Goal: Task Accomplishment & Management: Manage account settings

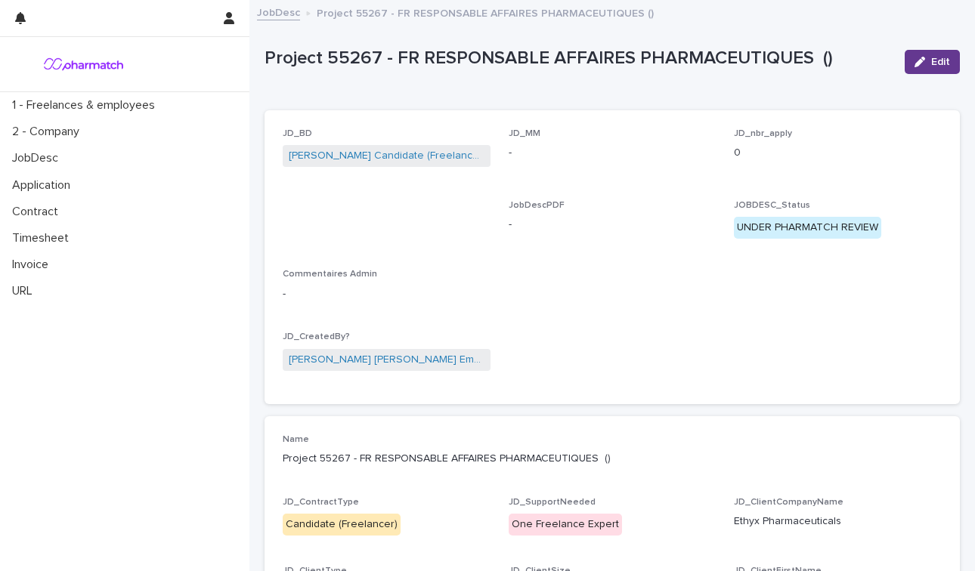
click at [930, 67] on button "Edit" at bounding box center [932, 62] width 55 height 24
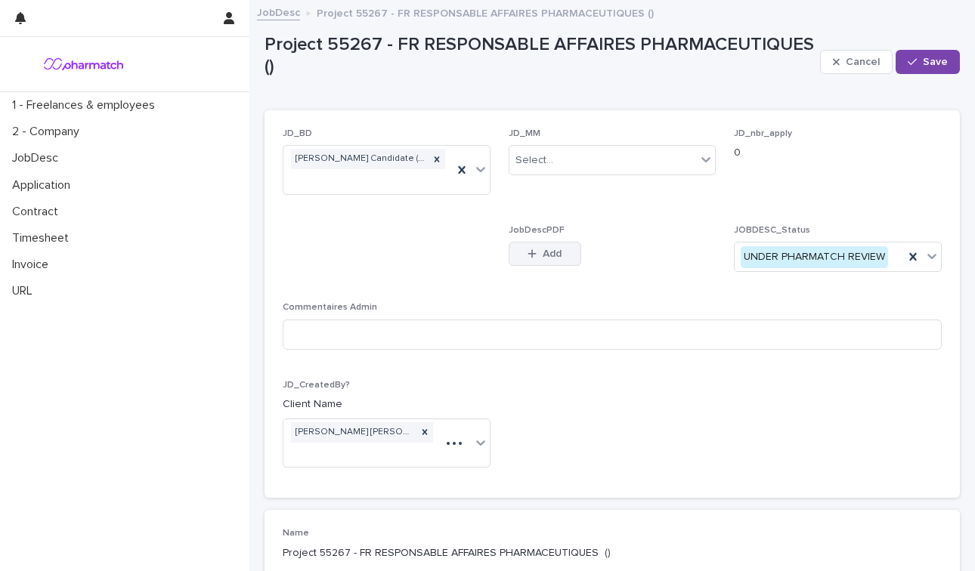
click at [553, 257] on span "Add" at bounding box center [552, 254] width 19 height 11
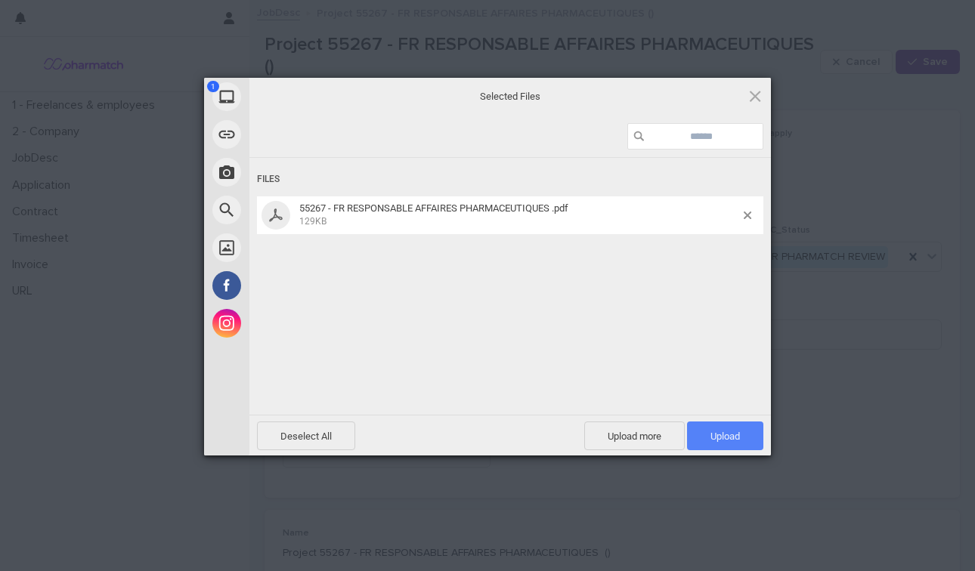
click at [738, 429] on span "Upload 1" at bounding box center [725, 436] width 76 height 29
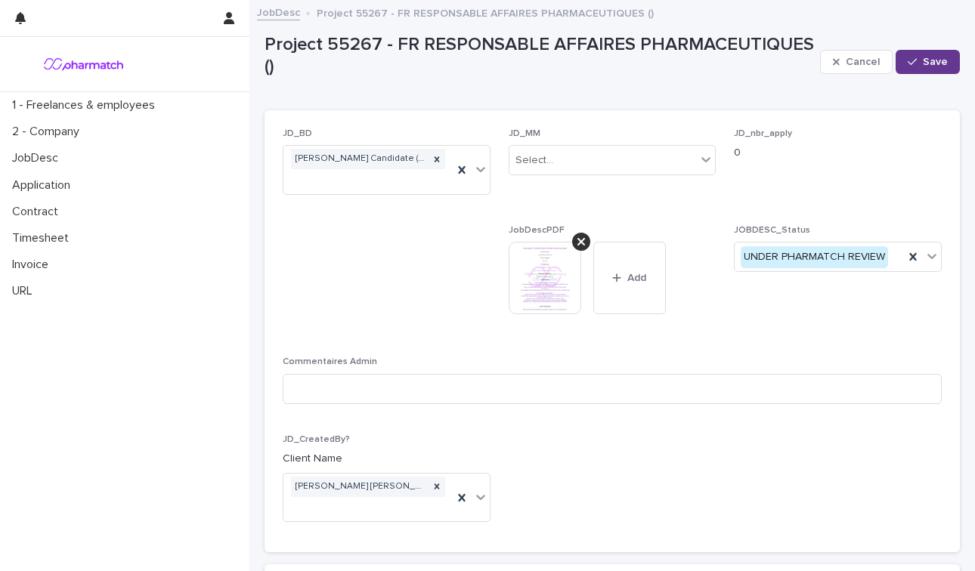
click at [920, 65] on div "button" at bounding box center [915, 62] width 15 height 11
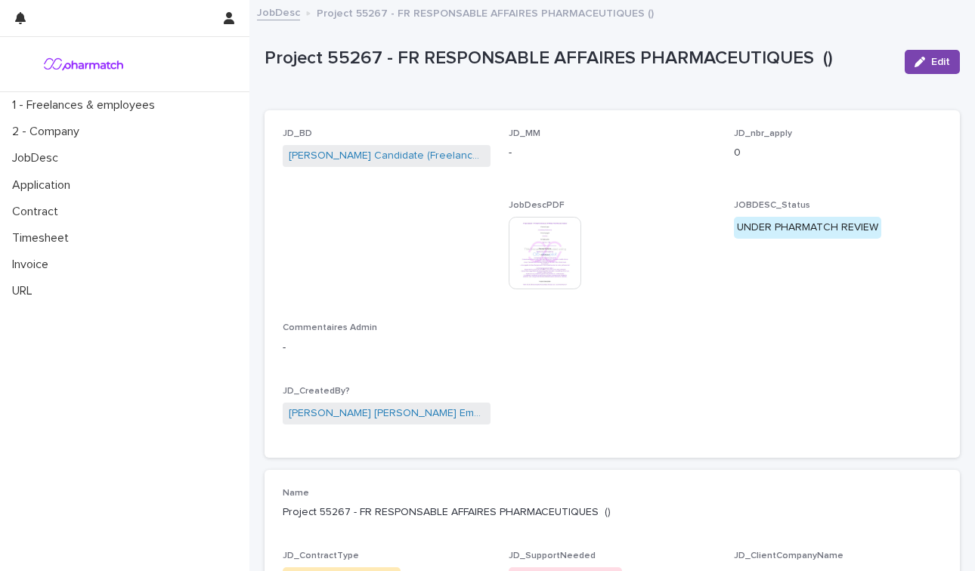
click at [559, 248] on img at bounding box center [545, 253] width 73 height 73
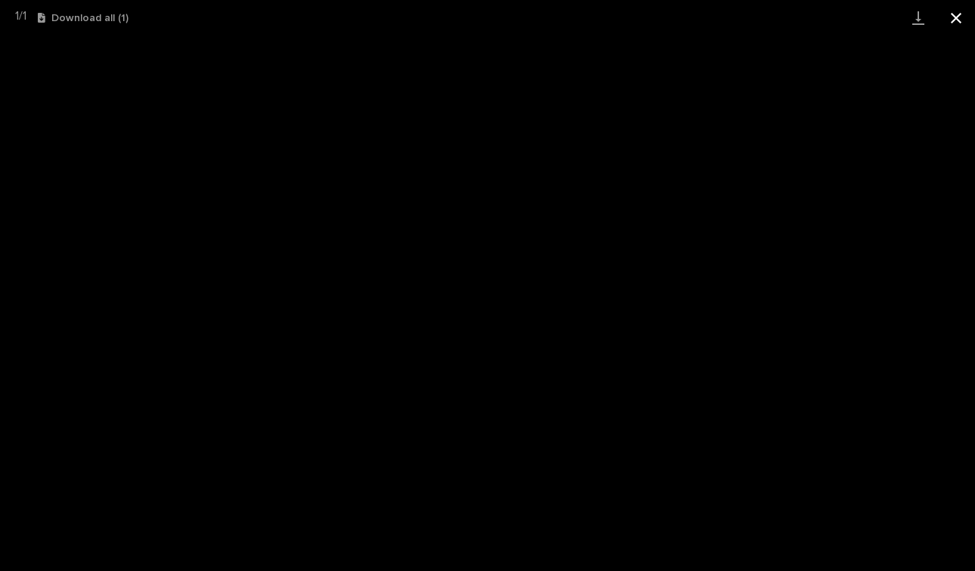
click at [956, 21] on button "Close gallery" at bounding box center [956, 18] width 38 height 36
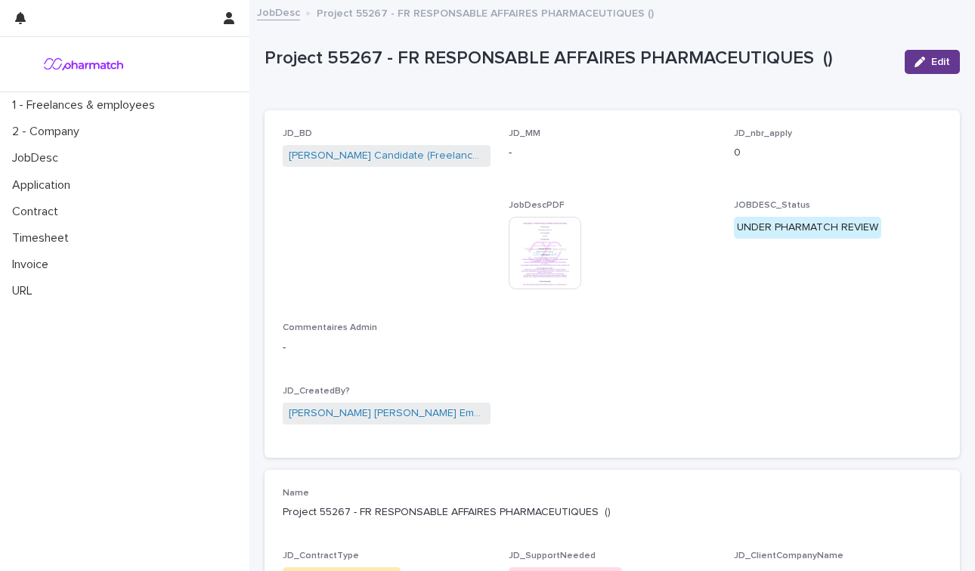
click at [929, 72] on button "Edit" at bounding box center [932, 62] width 55 height 24
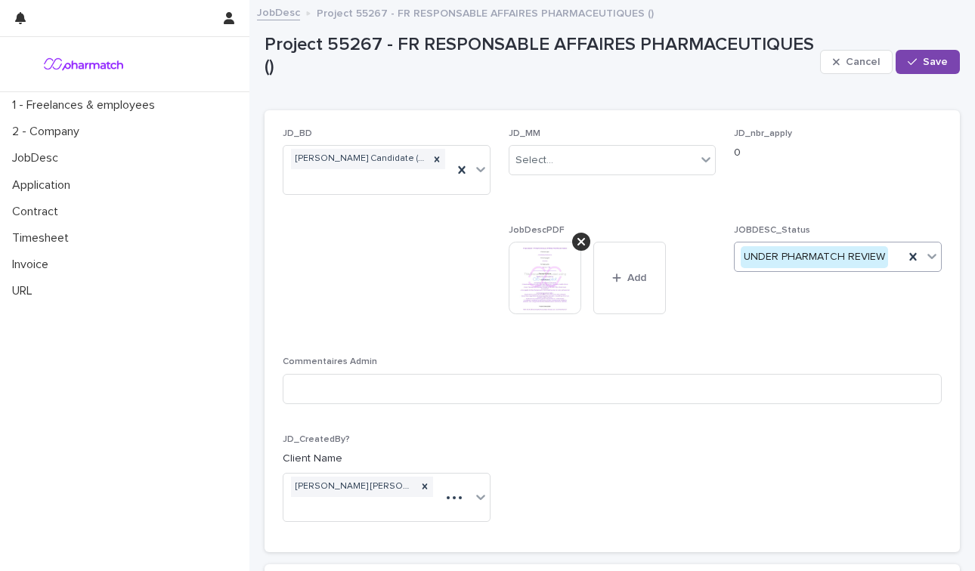
click at [931, 259] on icon at bounding box center [932, 256] width 9 height 5
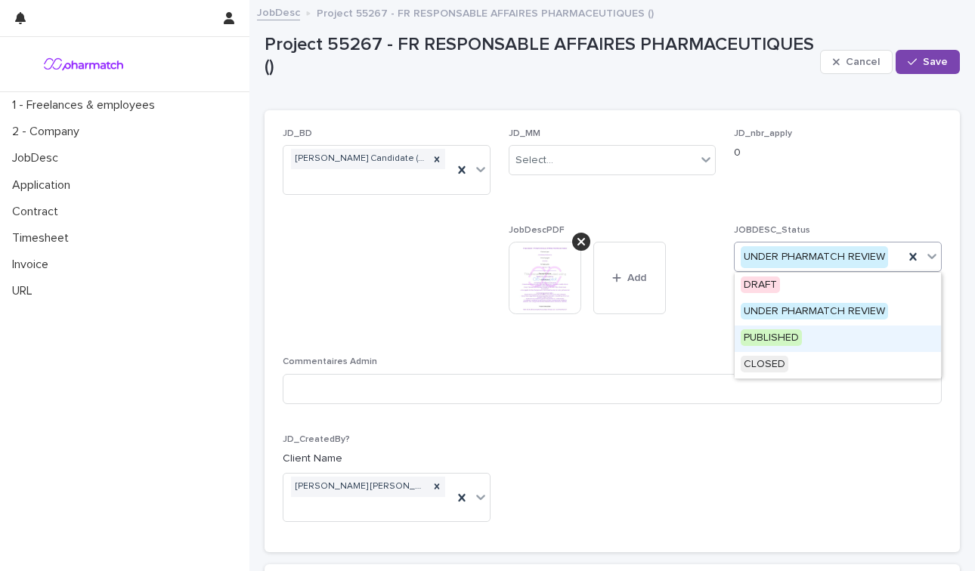
click at [818, 339] on div "PUBLISHED" at bounding box center [838, 339] width 206 height 26
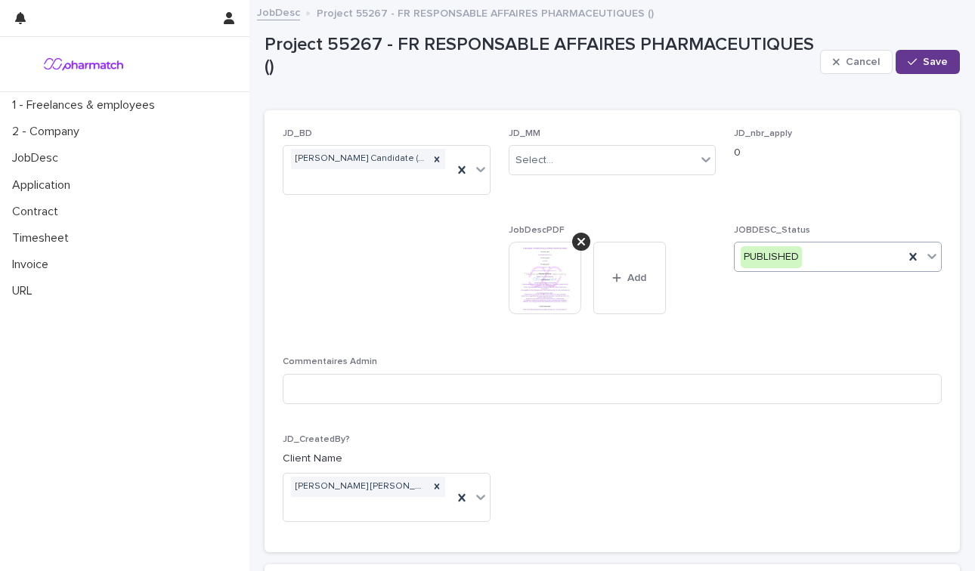
click at [925, 60] on span "Save" at bounding box center [935, 62] width 25 height 11
